Goal: Task Accomplishment & Management: Manage account settings

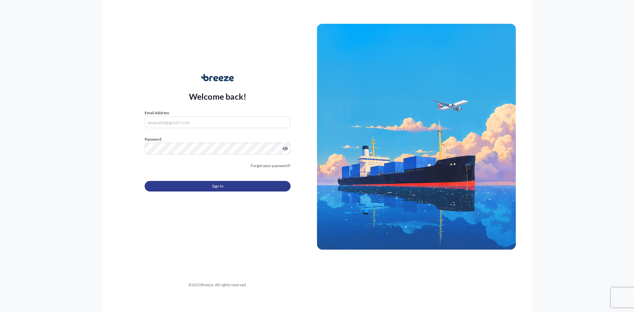
type input "[PERSON_NAME][EMAIL_ADDRESS][DOMAIN_NAME]"
click at [208, 186] on button "Sign In" at bounding box center [218, 186] width 146 height 11
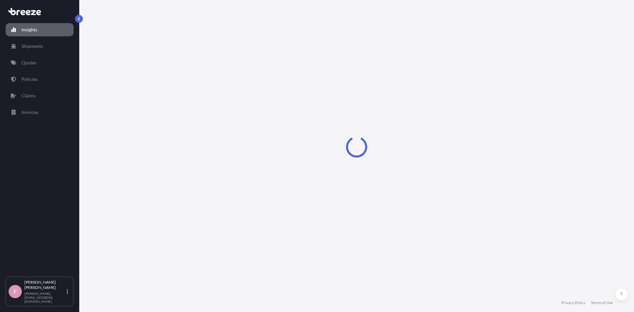
select select "2025"
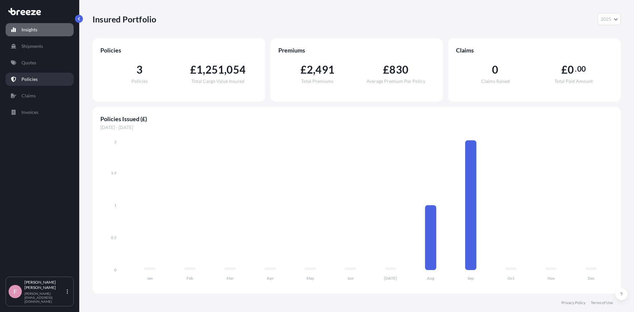
click at [33, 78] on p "Policies" at bounding box center [29, 79] width 16 height 7
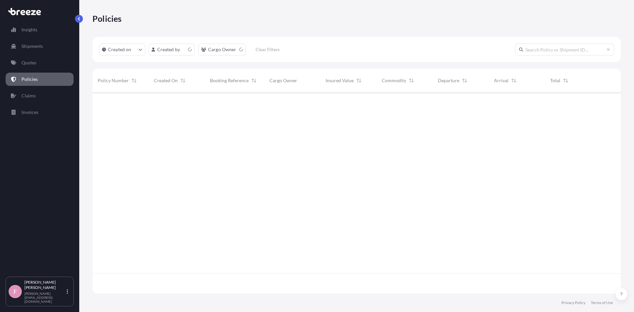
scroll to position [200, 523]
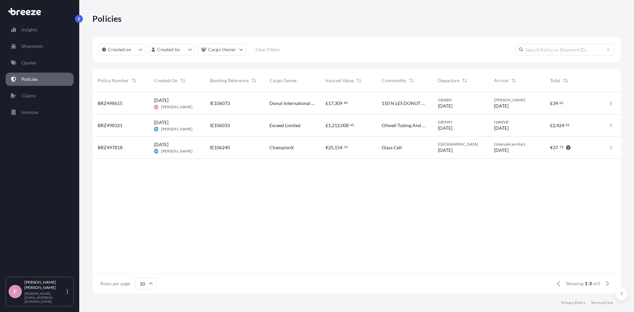
click at [149, 102] on div "[DATE] FD [PERSON_NAME]" at bounding box center [177, 103] width 56 height 22
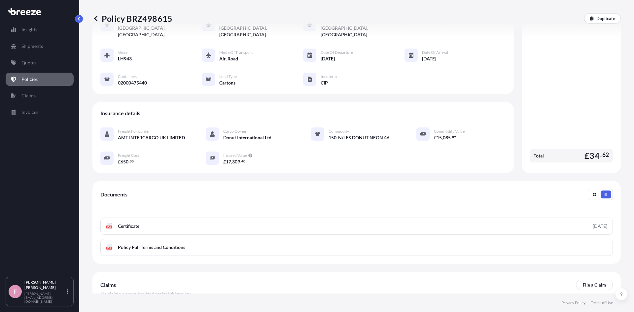
scroll to position [79, 0]
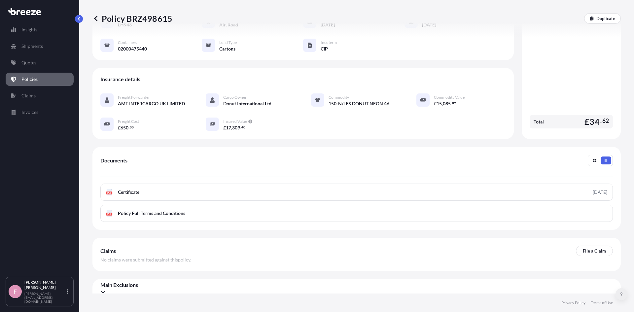
click at [620, 295] on icon at bounding box center [621, 294] width 3 height 4
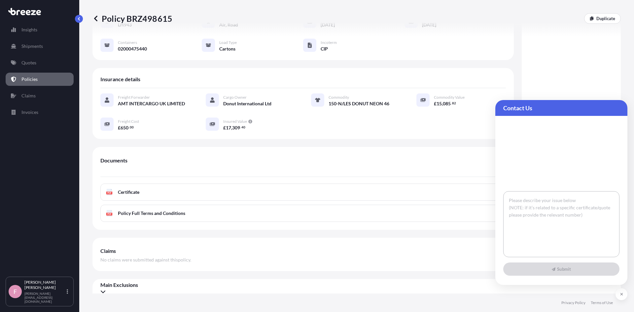
click at [564, 210] on textarea at bounding box center [561, 224] width 116 height 66
click at [619, 52] on div "Policy BRZ498615 Duplicate Shipment details Booking Reference : IE106073 Place …" at bounding box center [356, 147] width 555 height 294
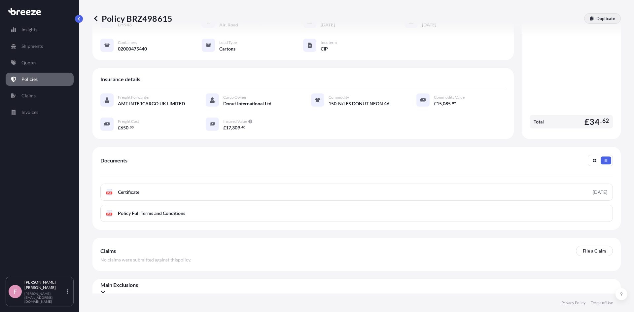
click at [592, 14] on link "Duplicate" at bounding box center [602, 18] width 37 height 11
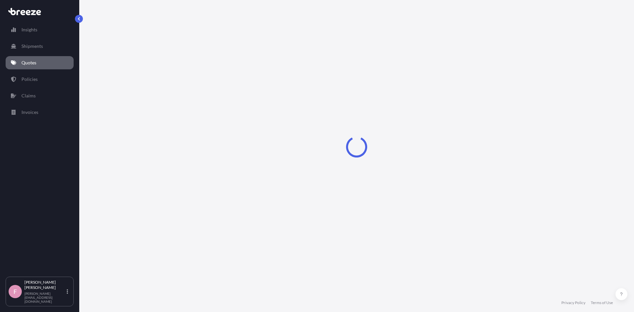
select select "Road"
select select "Air"
select select "4"
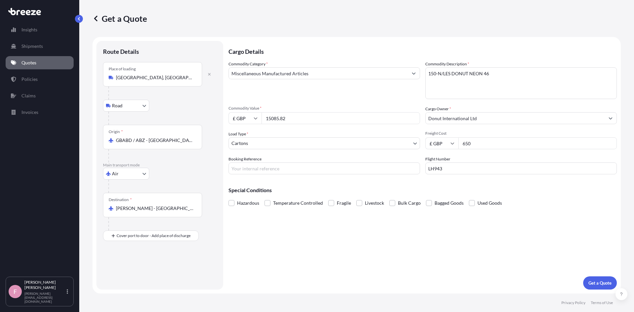
drag, startPoint x: 283, startPoint y: 117, endPoint x: 268, endPoint y: 119, distance: 15.0
click at [268, 119] on input "15085.82" at bounding box center [341, 118] width 158 height 12
click at [246, 119] on input "£ GBP" at bounding box center [244, 118] width 33 height 12
click at [245, 162] on div "$ USD" at bounding box center [245, 164] width 28 height 13
type input "$ USD"
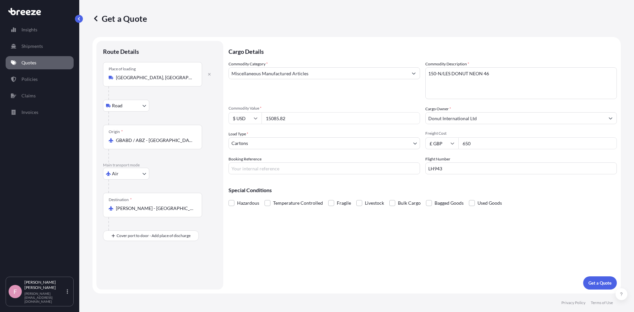
drag, startPoint x: 290, startPoint y: 119, endPoint x: 257, endPoint y: 117, distance: 33.4
click at [257, 117] on div "$ USD 15085.82" at bounding box center [324, 118] width 192 height 12
type input "29884.30"
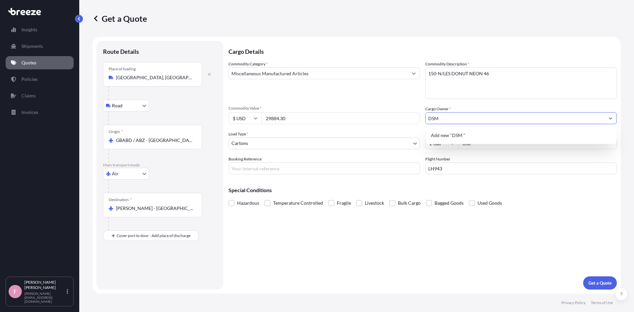
type input "DSM"
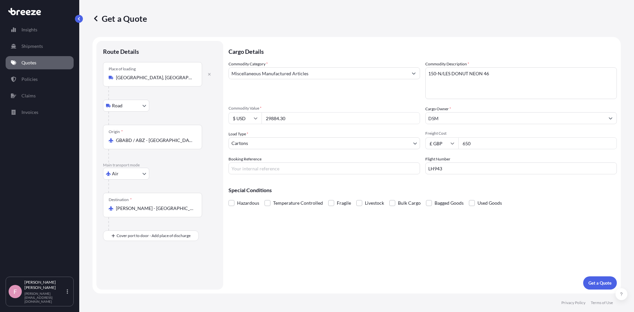
drag, startPoint x: 475, startPoint y: 144, endPoint x: 461, endPoint y: 142, distance: 13.9
click at [461, 142] on input "650" at bounding box center [537, 143] width 158 height 12
click at [454, 144] on icon at bounding box center [452, 143] width 4 height 4
click at [441, 187] on div "$ USD" at bounding box center [442, 189] width 28 height 13
type input "$ USD"
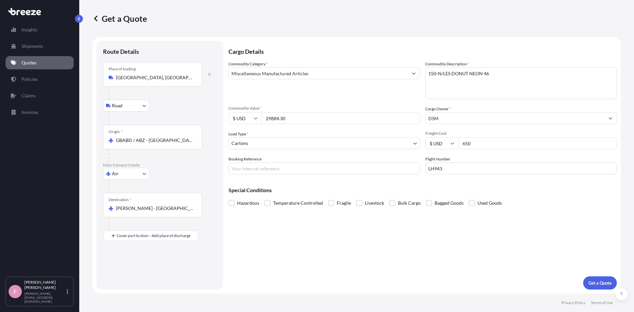
drag, startPoint x: 459, startPoint y: 141, endPoint x: 449, endPoint y: 141, distance: 9.9
click at [449, 141] on div "$ USD 650" at bounding box center [521, 143] width 192 height 12
type input "1340.75"
click at [291, 168] on input "Booking Reference" at bounding box center [324, 168] width 192 height 12
click at [254, 177] on div "Cargo Details Commodity Category * Miscellaneous Manufactured Articles Commodit…" at bounding box center [422, 165] width 388 height 249
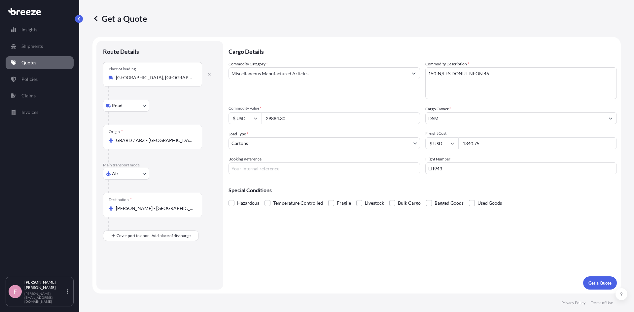
click at [261, 171] on input "Booking Reference" at bounding box center [324, 168] width 192 height 12
type input "i"
type input "IE106073"
click at [605, 284] on p "Get a Quote" at bounding box center [599, 283] width 23 height 7
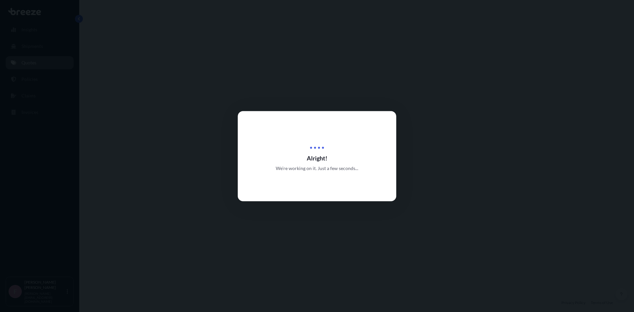
select select "Road"
select select "Air"
select select "4"
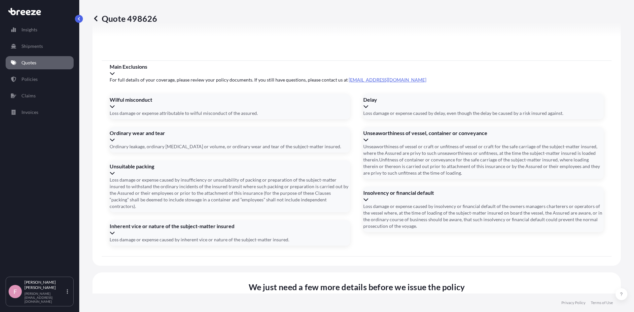
scroll to position [789, 0]
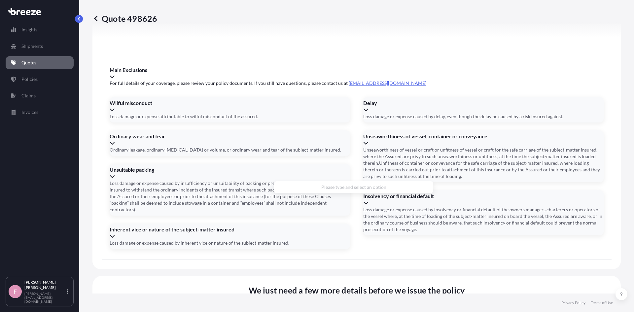
type input "p"
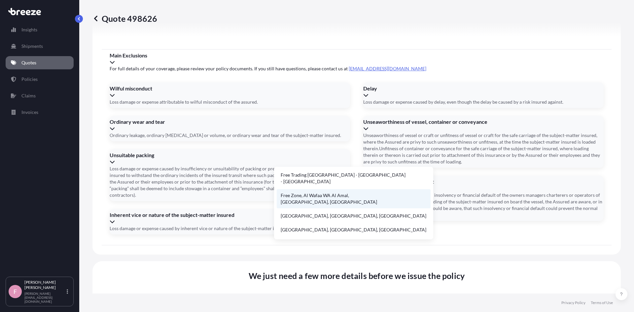
scroll to position [0, 0]
drag, startPoint x: 296, startPoint y: 147, endPoint x: 264, endPoint y: 147, distance: 32.4
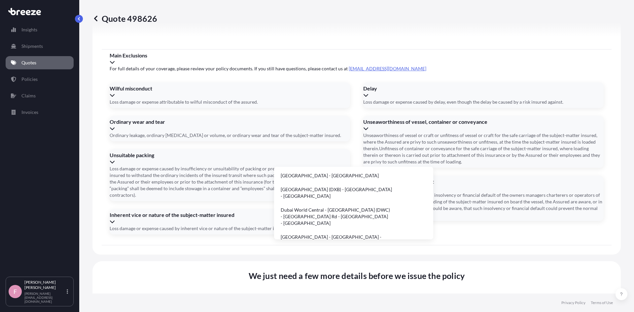
drag, startPoint x: 286, startPoint y: 149, endPoint x: 273, endPoint y: 150, distance: 13.2
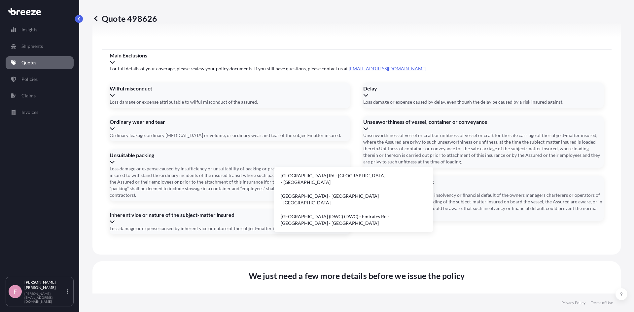
type input "J"
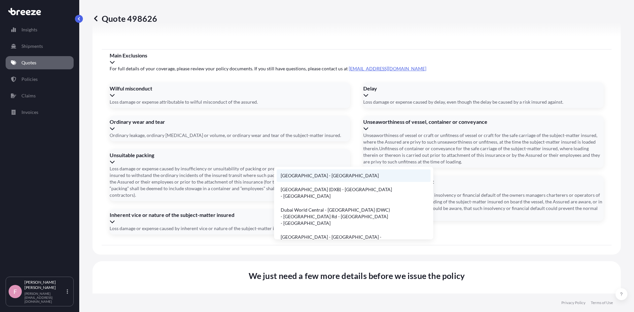
click at [347, 175] on li "[GEOGRAPHIC_DATA] - [GEOGRAPHIC_DATA]" at bounding box center [354, 175] width 154 height 13
type input "[GEOGRAPHIC_DATA] - [GEOGRAPHIC_DATA]"
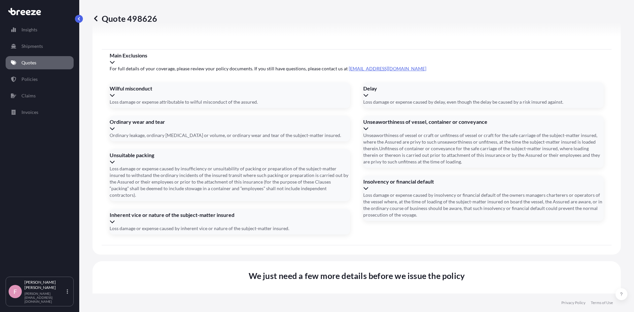
scroll to position [789, 0]
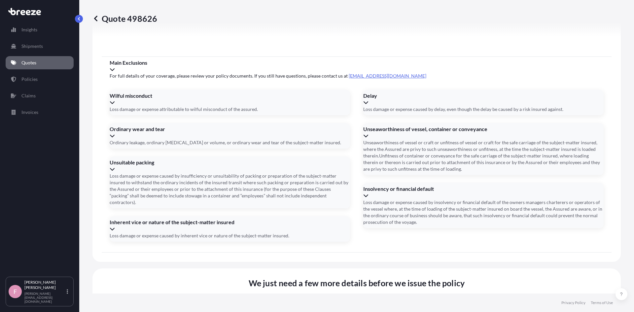
drag, startPoint x: 280, startPoint y: 201, endPoint x: 318, endPoint y: 205, distance: 38.1
type input "[DATE]"
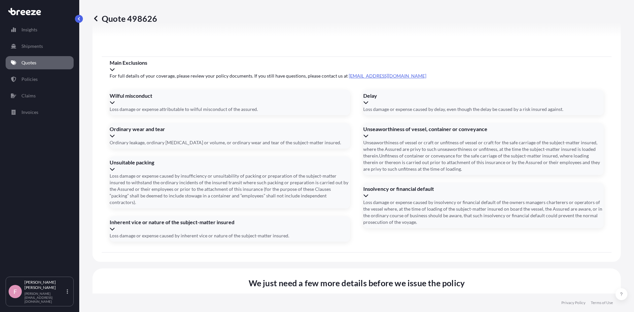
type input "02000475440"
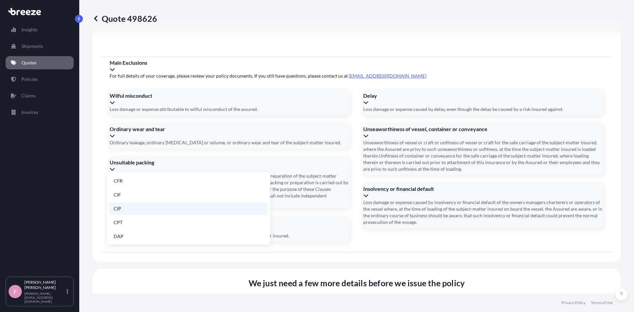
click at [162, 210] on li "CIP" at bounding box center [189, 208] width 158 height 13
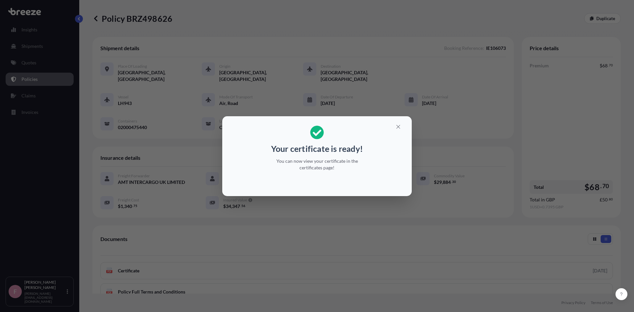
click at [554, 173] on div "Your certificate is ready! You can now view your certificate in the certificate…" at bounding box center [317, 156] width 634 height 312
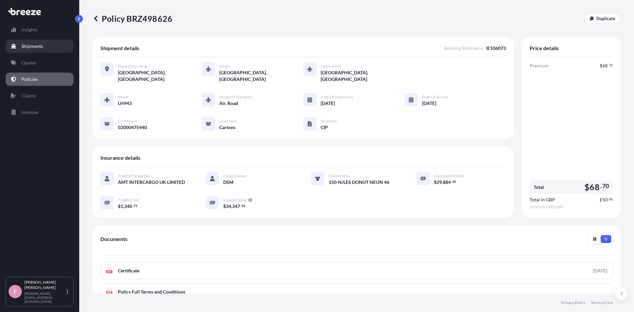
click at [31, 46] on p "Shipments" at bounding box center [31, 46] width 21 height 7
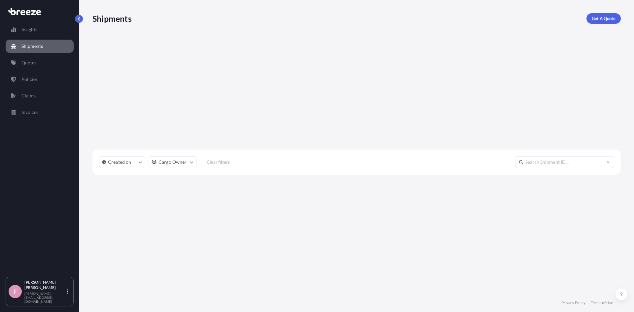
scroll to position [220, 523]
click at [28, 78] on p "Policies" at bounding box center [29, 79] width 16 height 7
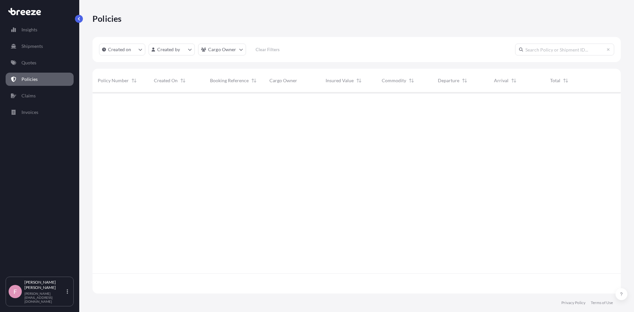
scroll to position [200, 523]
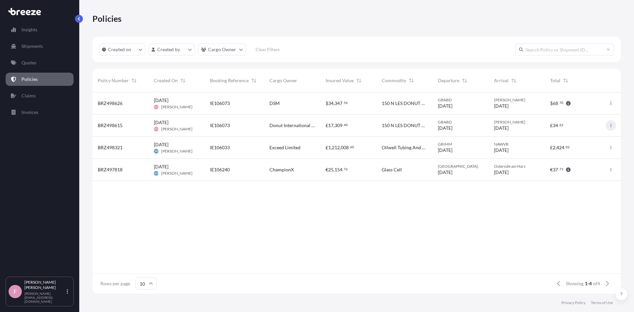
click at [611, 125] on icon "button" at bounding box center [611, 125] width 4 height 4
click at [621, 291] on button at bounding box center [621, 294] width 12 height 12
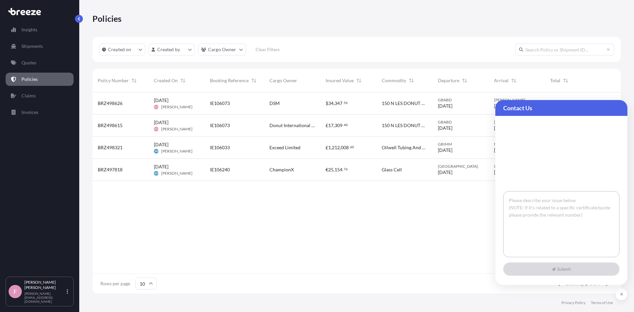
click at [572, 223] on textarea at bounding box center [561, 224] width 116 height 66
type textarea "/"
type textarea "h"
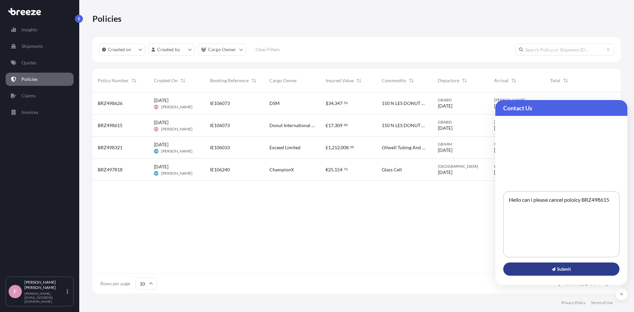
type textarea "Hello can i please cancel poloicy BRZ498615"
click at [547, 267] on button "Submit" at bounding box center [561, 269] width 116 height 13
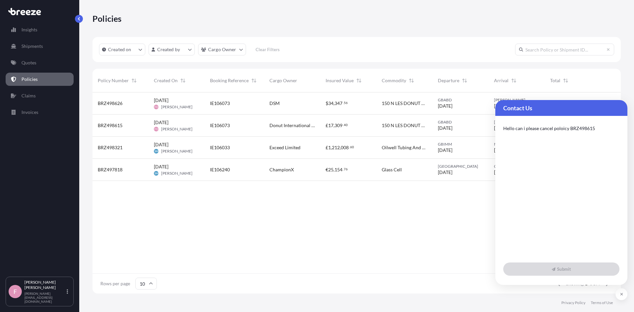
click at [433, 253] on div "BRZ498626 [DATE] FD [PERSON_NAME] IE106073 DSM $ 34 , 347 . 56 150 N LES DONUT …" at bounding box center [356, 182] width 528 height 181
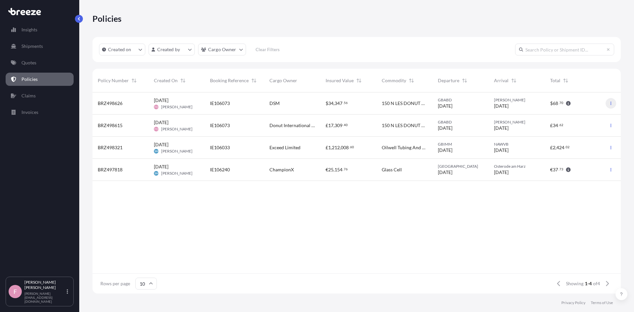
click at [611, 101] on icon "button" at bounding box center [611, 103] width 4 height 4
click at [589, 118] on p "Download certificate" at bounding box center [579, 116] width 43 height 7
